Goal: Find contact information: Find contact information

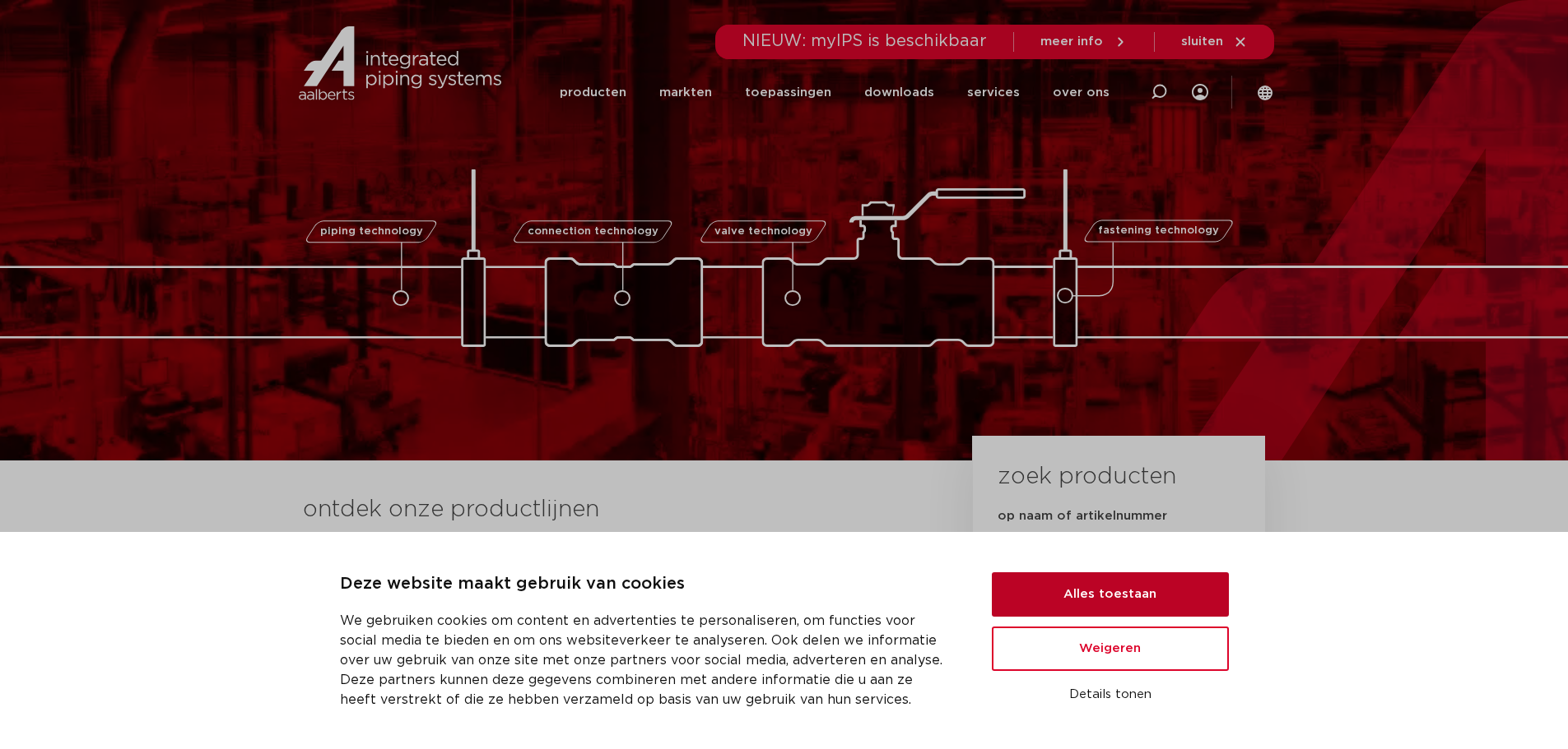
click at [1099, 594] on button "Alles toestaan" at bounding box center [1110, 594] width 237 height 45
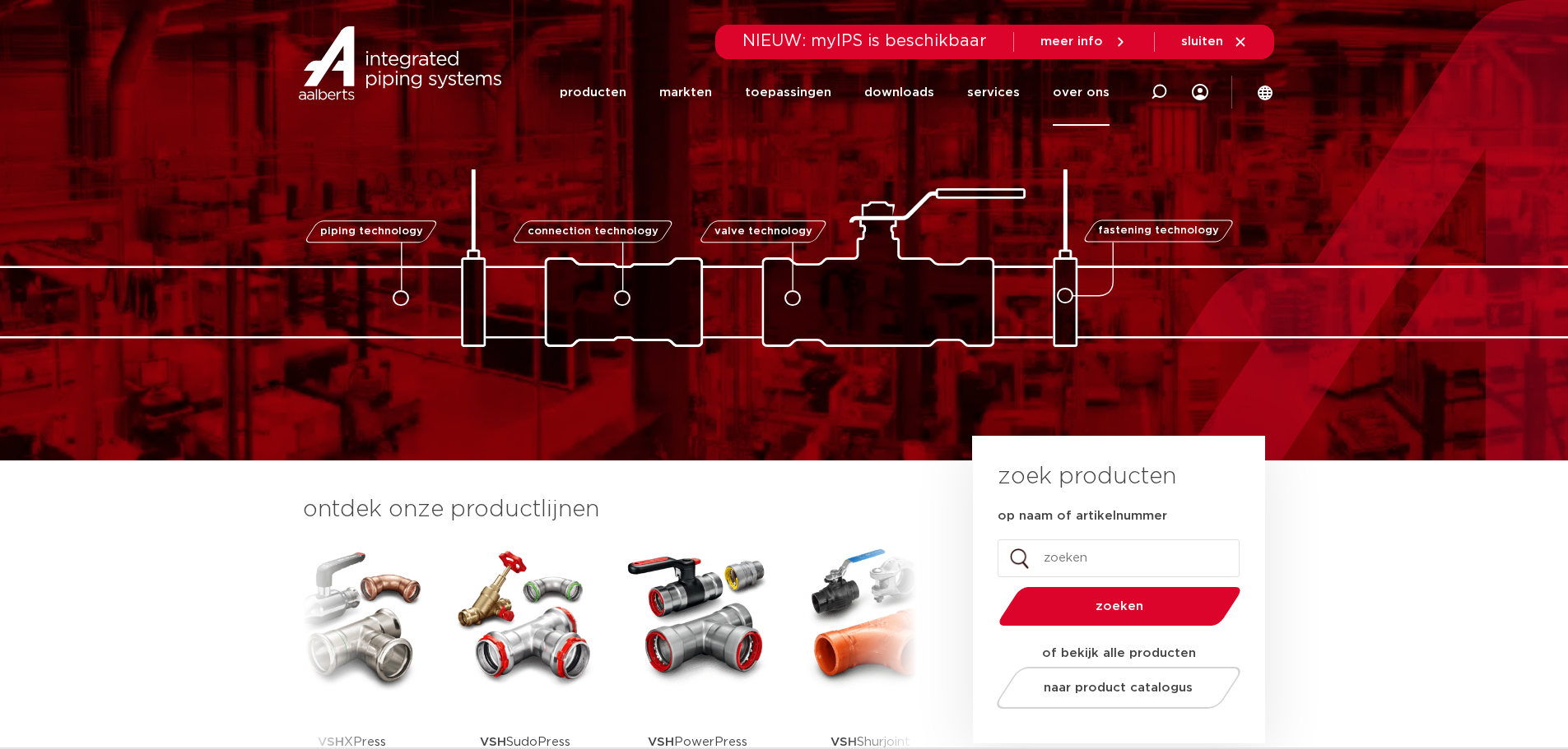
click at [1086, 105] on link "over ons" at bounding box center [1081, 92] width 56 height 66
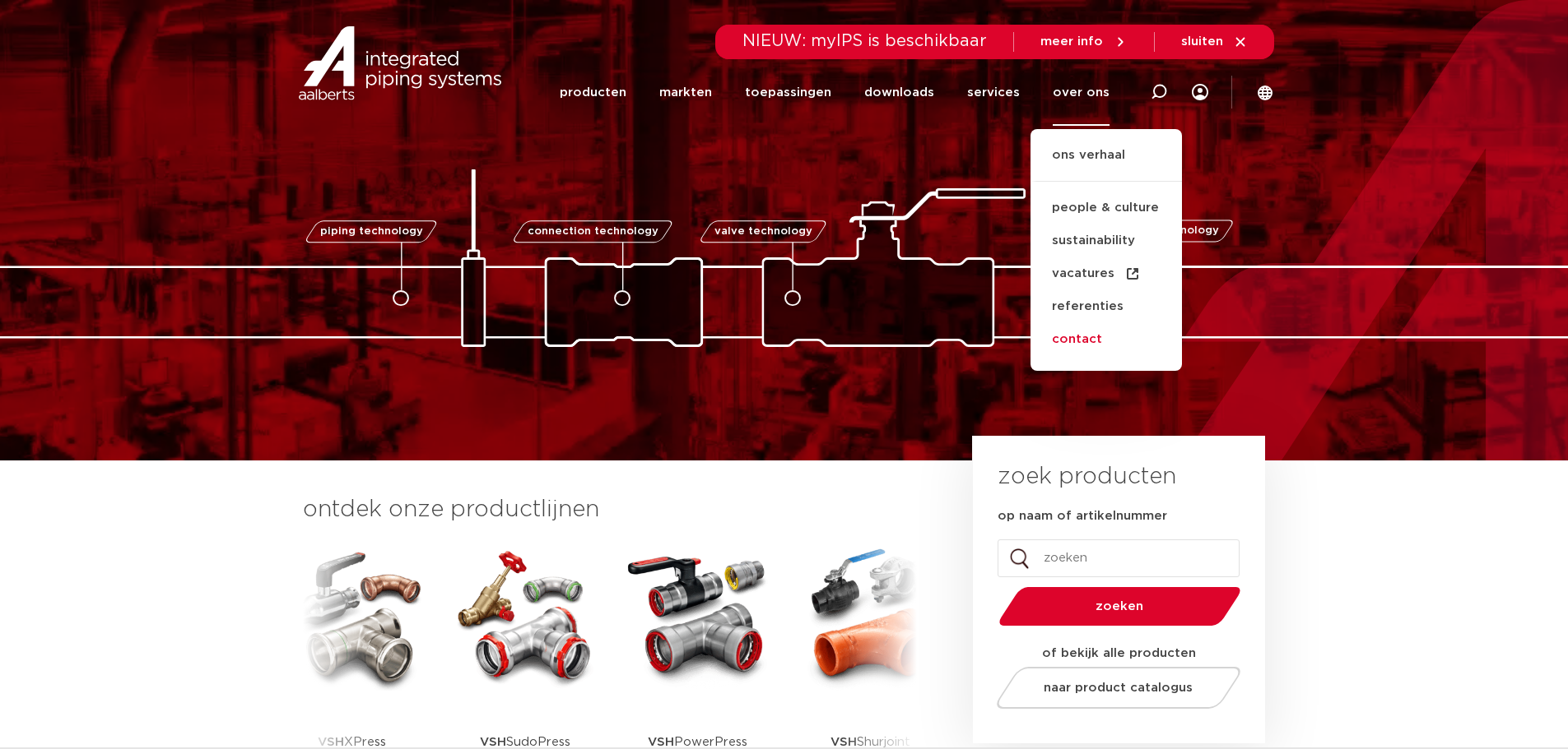
click at [1100, 338] on link "contact" at bounding box center [1106, 339] width 151 height 33
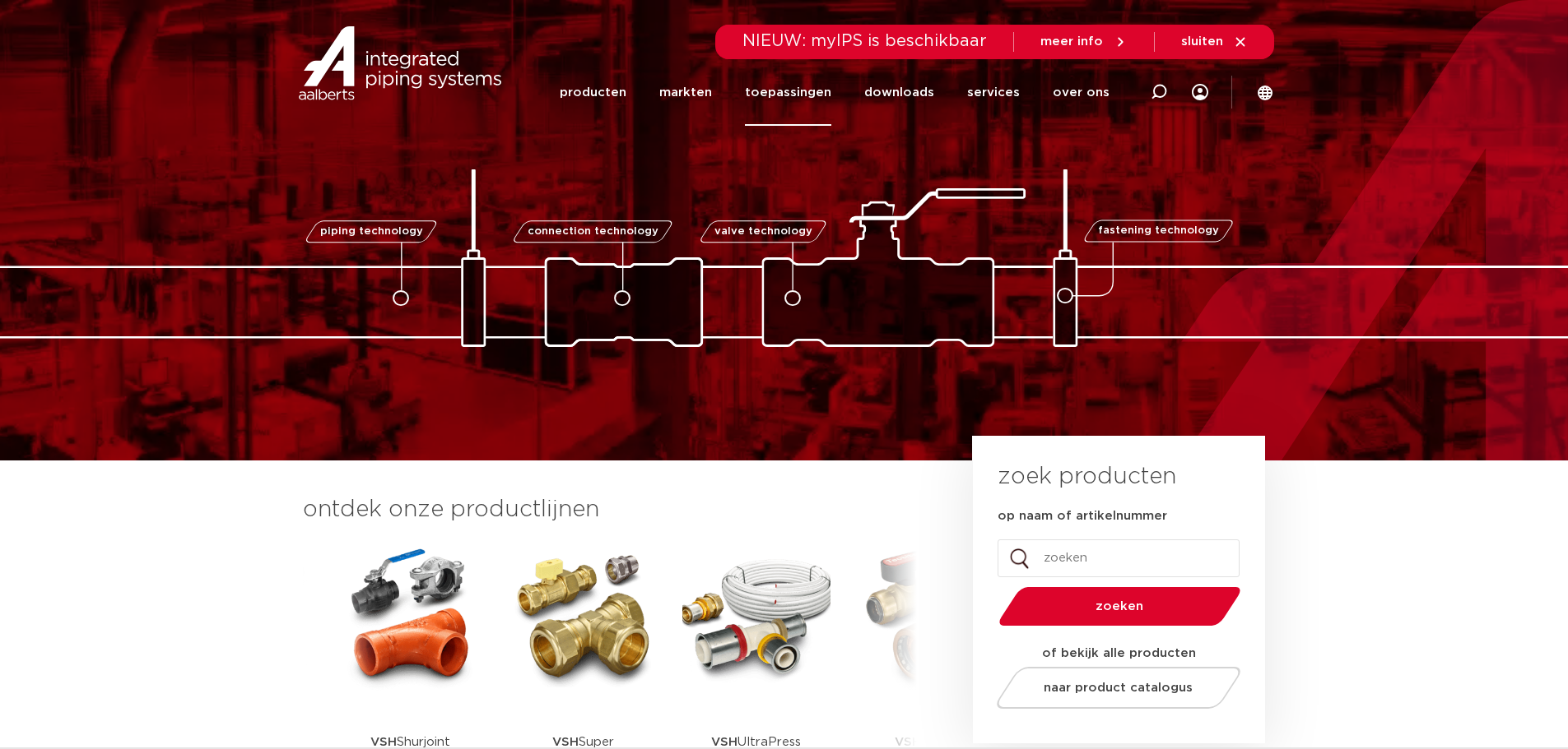
click at [785, 90] on link "toepassingen" at bounding box center [788, 92] width 87 height 66
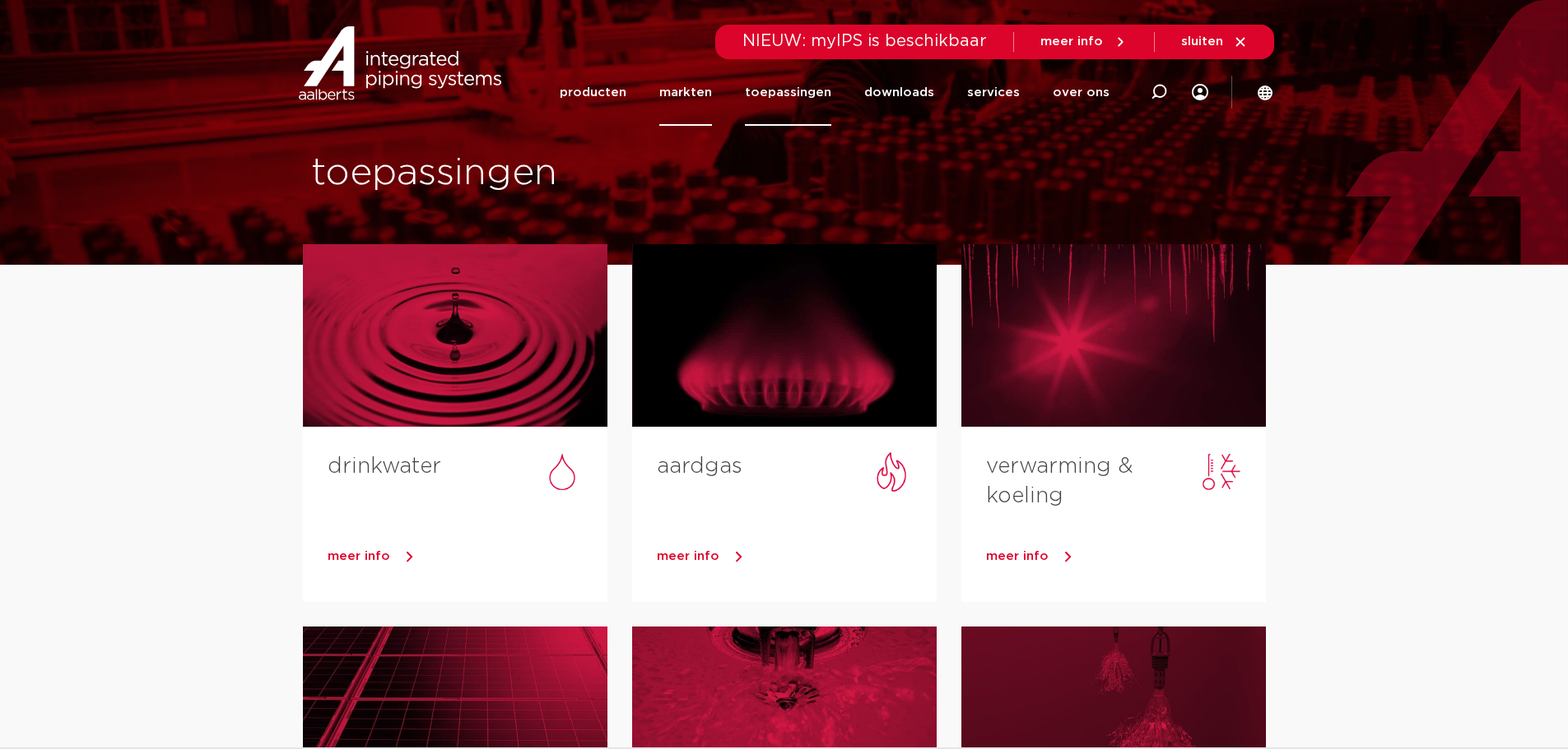
click at [677, 112] on link "markten" at bounding box center [686, 92] width 53 height 66
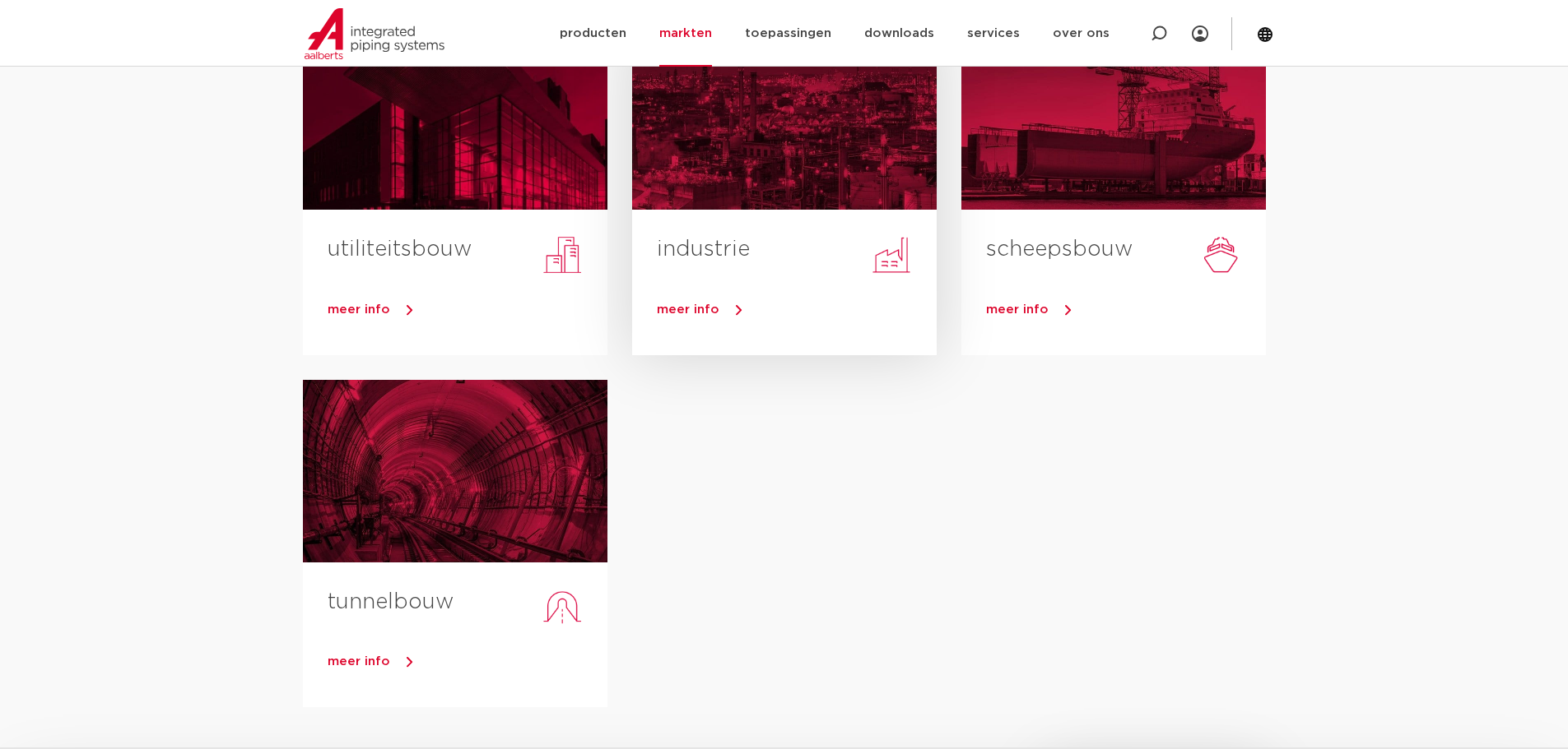
scroll to position [576, 0]
